Goal: Check status

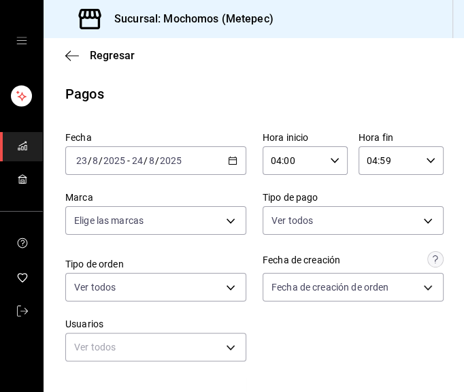
scroll to position [369, 0]
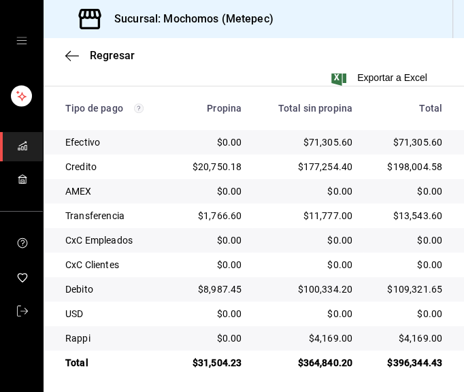
scroll to position [364, 0]
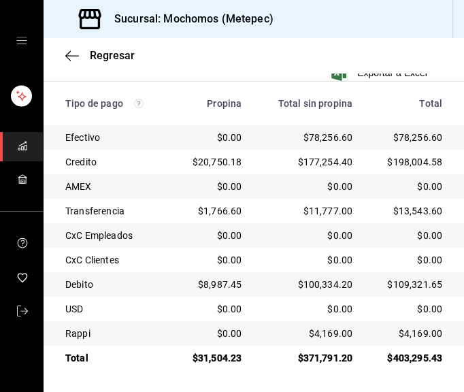
scroll to position [369, 0]
